Goal: Check status: Check status

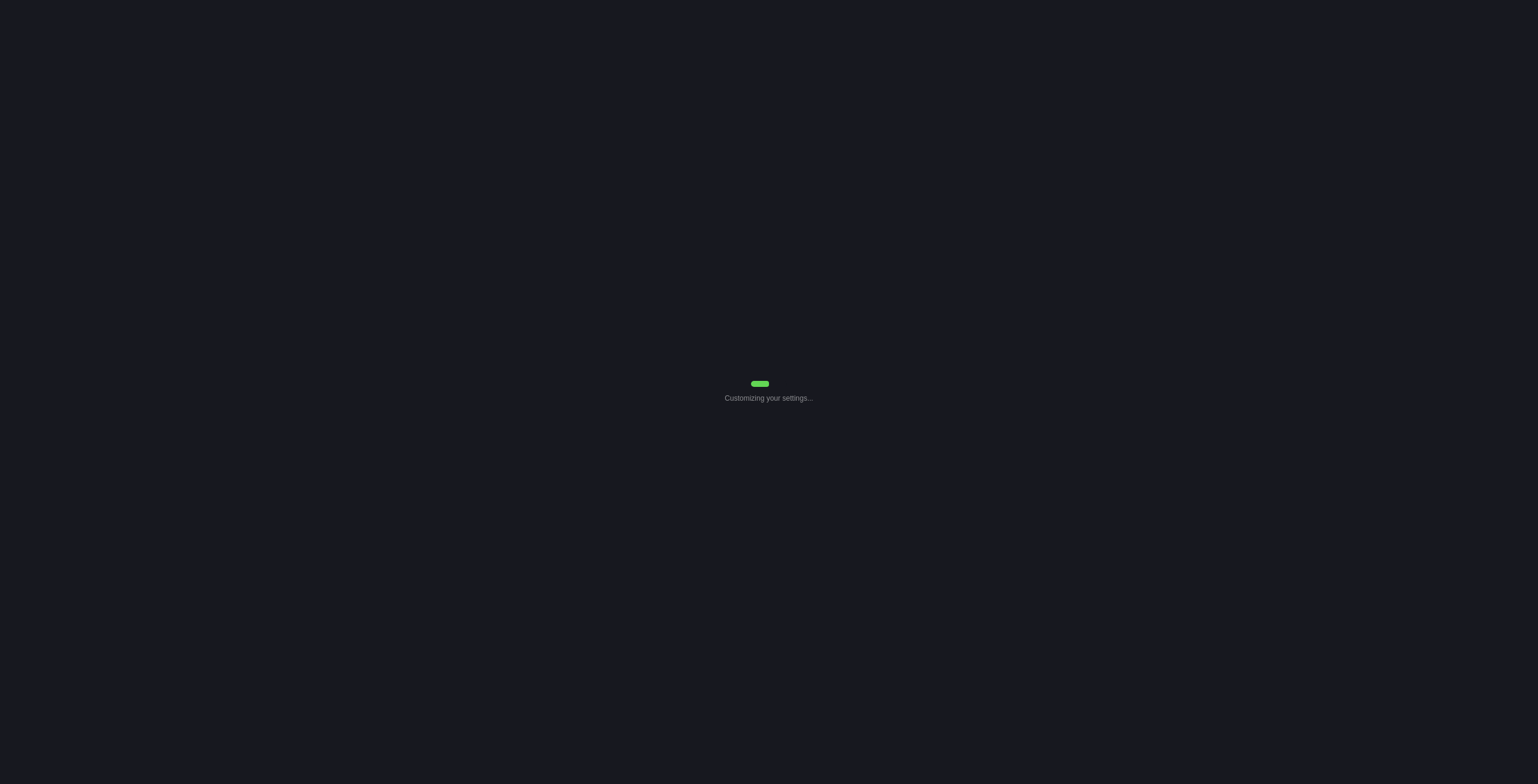
select select "7"
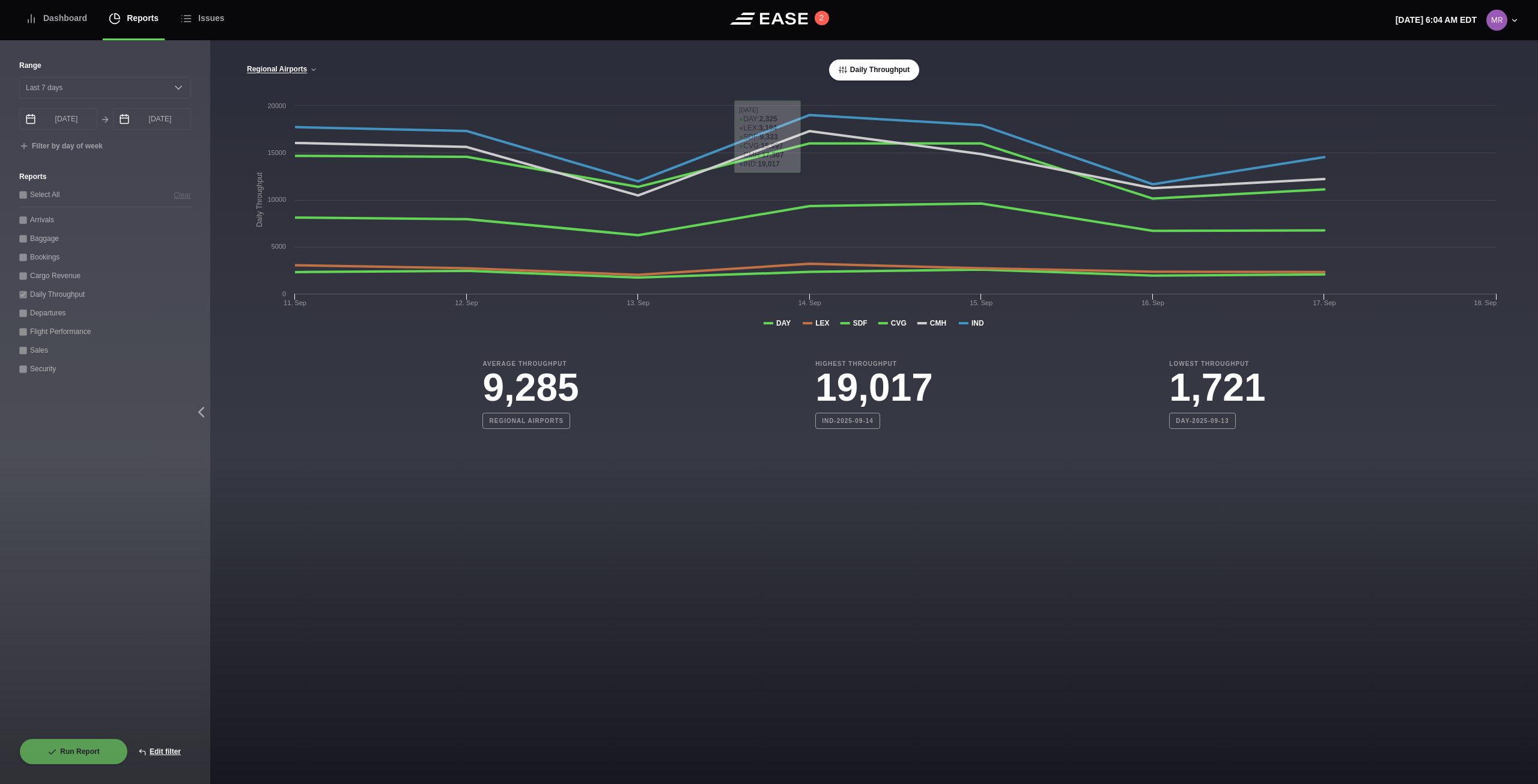
click at [731, 66] on div "Daily Throughput" at bounding box center [873, 70] width 1015 height 21
